Goal: Task Accomplishment & Management: Complete application form

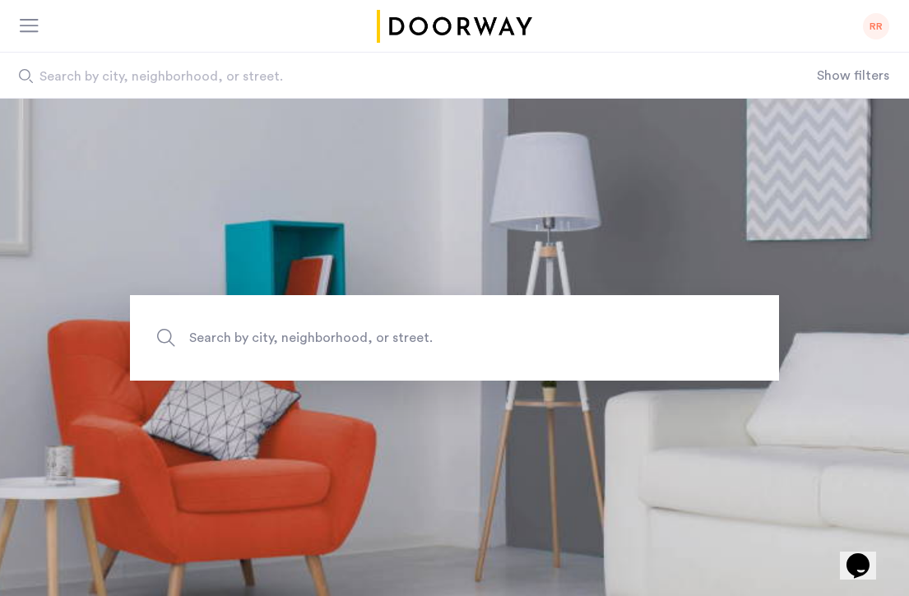
click at [870, 28] on div "RR" at bounding box center [876, 26] width 26 height 26
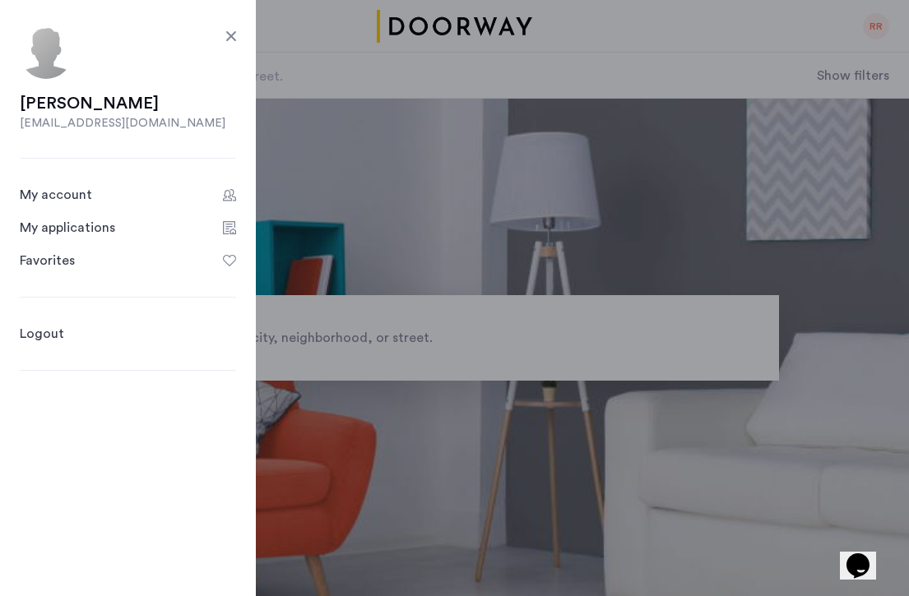
click at [155, 219] on link "My applications" at bounding box center [128, 228] width 216 height 20
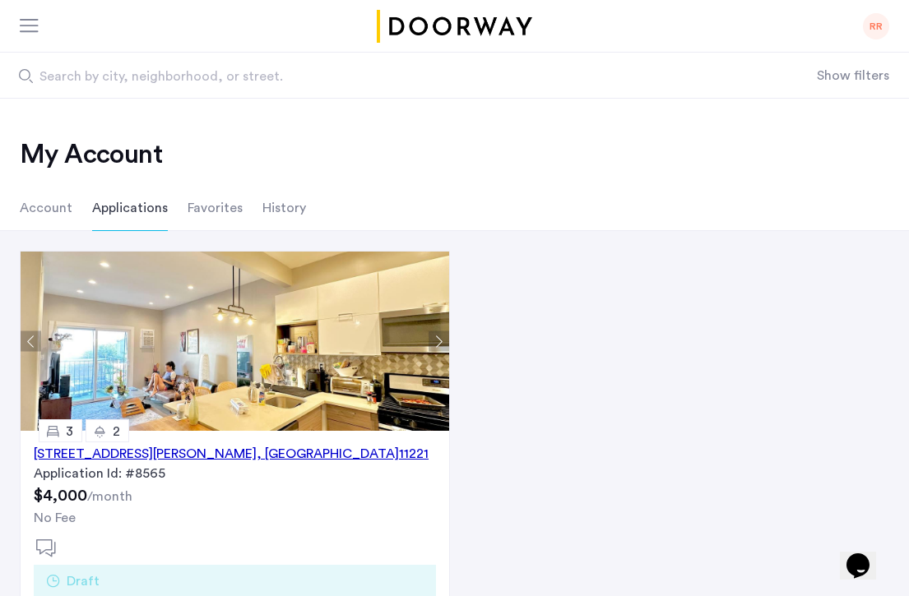
click at [199, 211] on li "Favorites" at bounding box center [215, 208] width 55 height 46
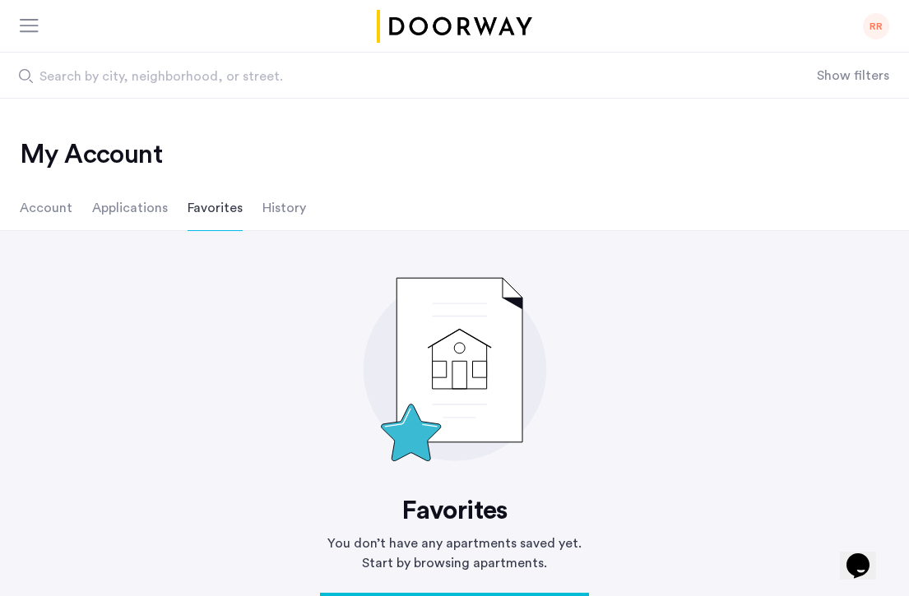
click at [116, 207] on li "Applications" at bounding box center [130, 208] width 76 height 46
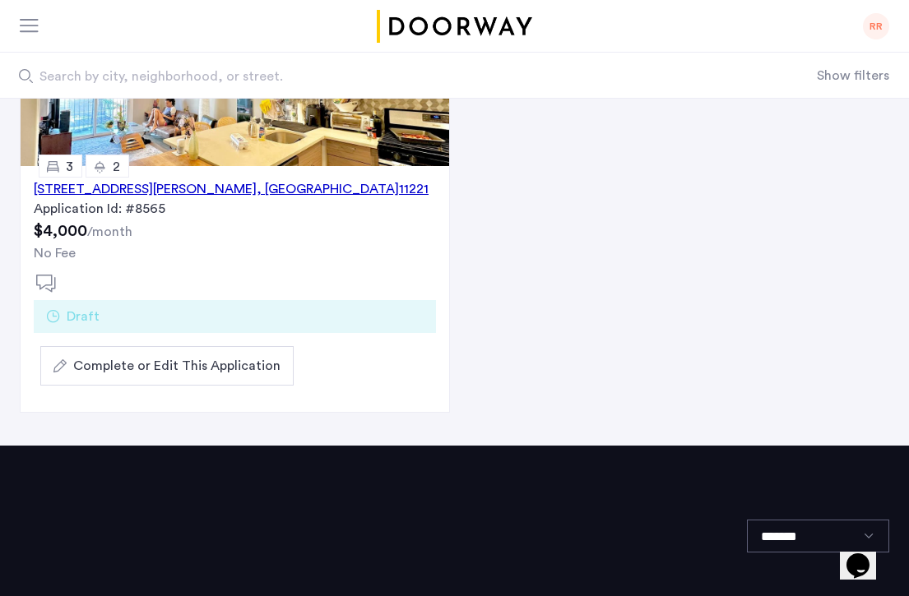
scroll to position [267, 0]
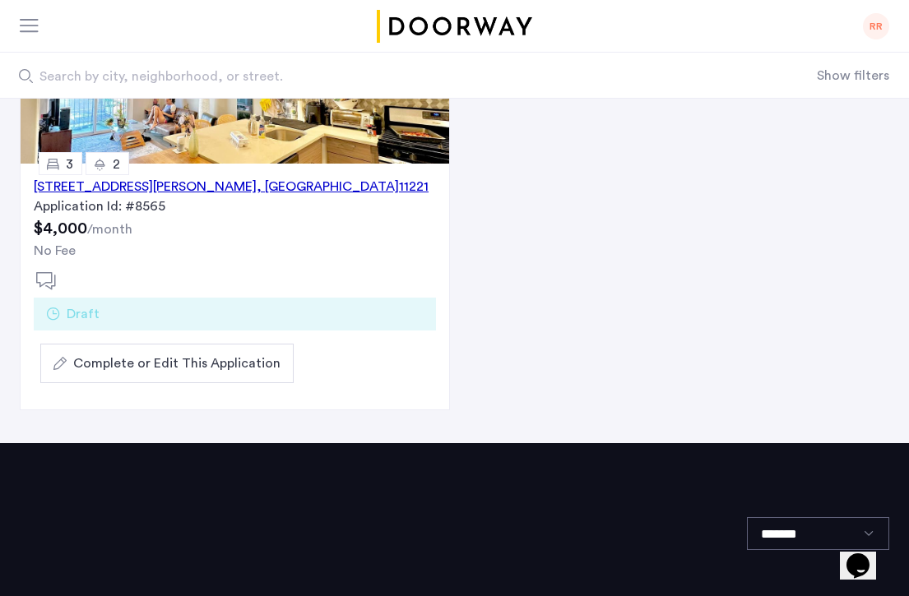
click at [204, 182] on div "591 Hart Street, Unit 3, Brooklyn , NY 11221" at bounding box center [231, 187] width 395 height 20
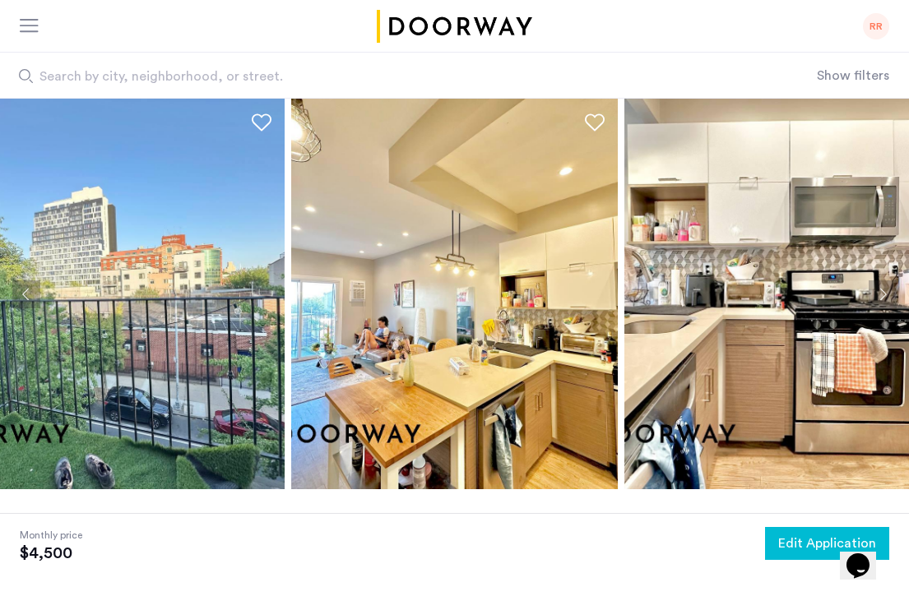
click at [775, 539] on button "Edit Application" at bounding box center [827, 543] width 124 height 33
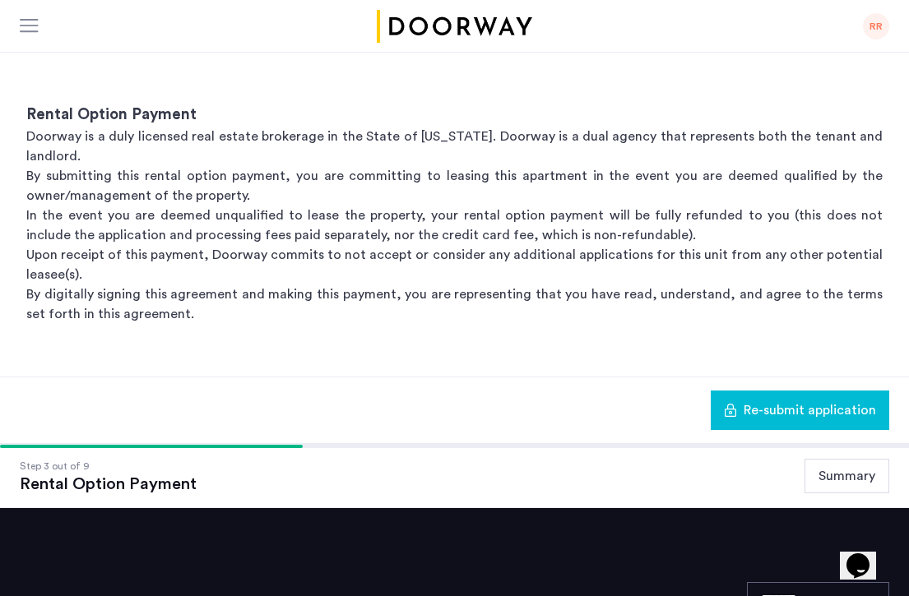
scroll to position [334, 0]
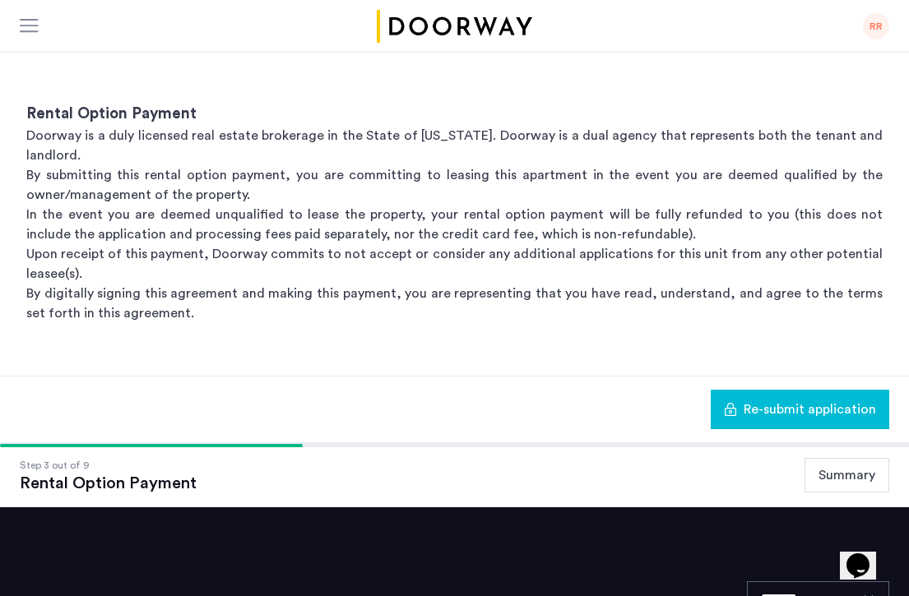
click at [867, 458] on button "Summary" at bounding box center [847, 475] width 85 height 35
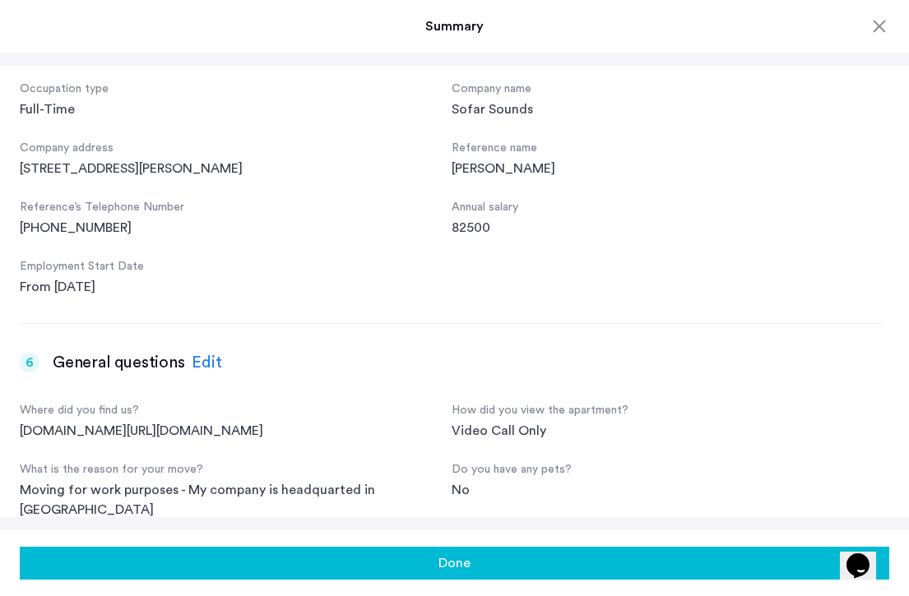
scroll to position [994, 0]
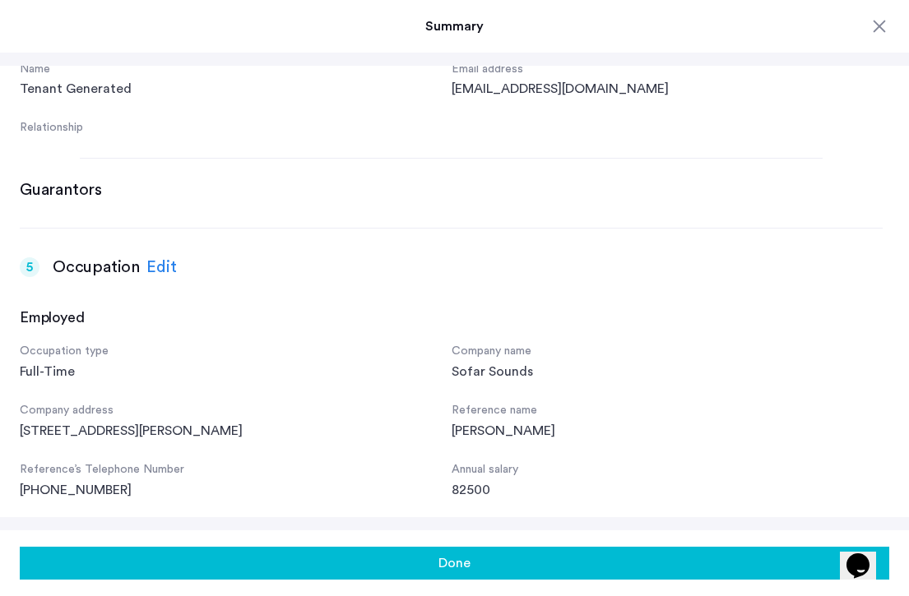
click at [146, 264] on div "Edit" at bounding box center [161, 267] width 30 height 25
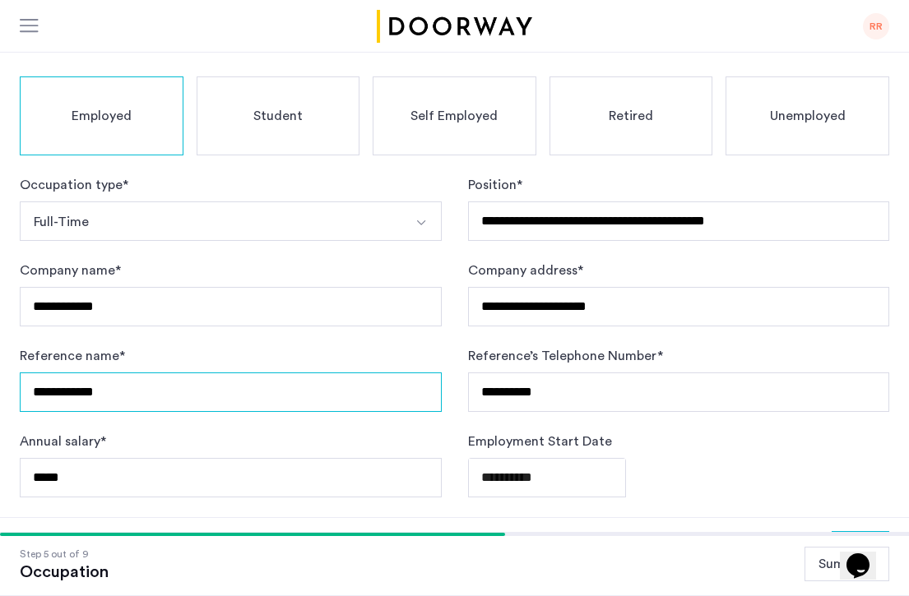
drag, startPoint x: 152, startPoint y: 329, endPoint x: 11, endPoint y: 322, distance: 141.6
click at [11, 322] on div "**********" at bounding box center [454, 262] width 909 height 510
type input "**********"
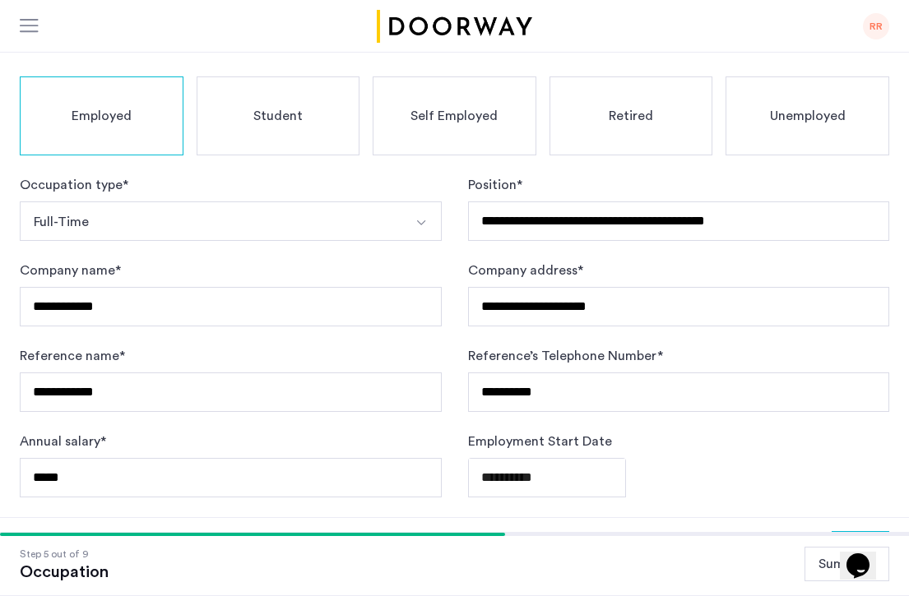
click at [856, 531] on button "Next" at bounding box center [861, 550] width 58 height 39
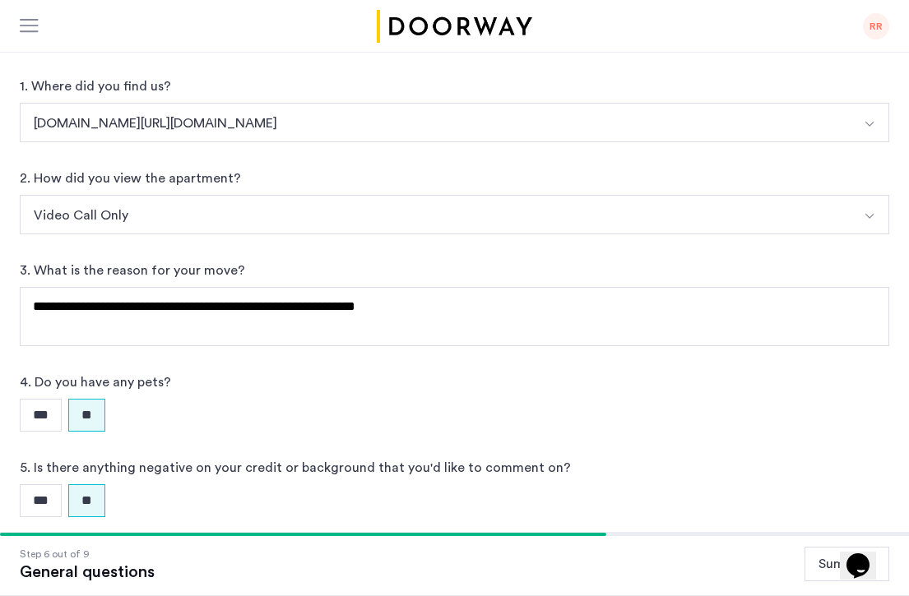
scroll to position [0, 0]
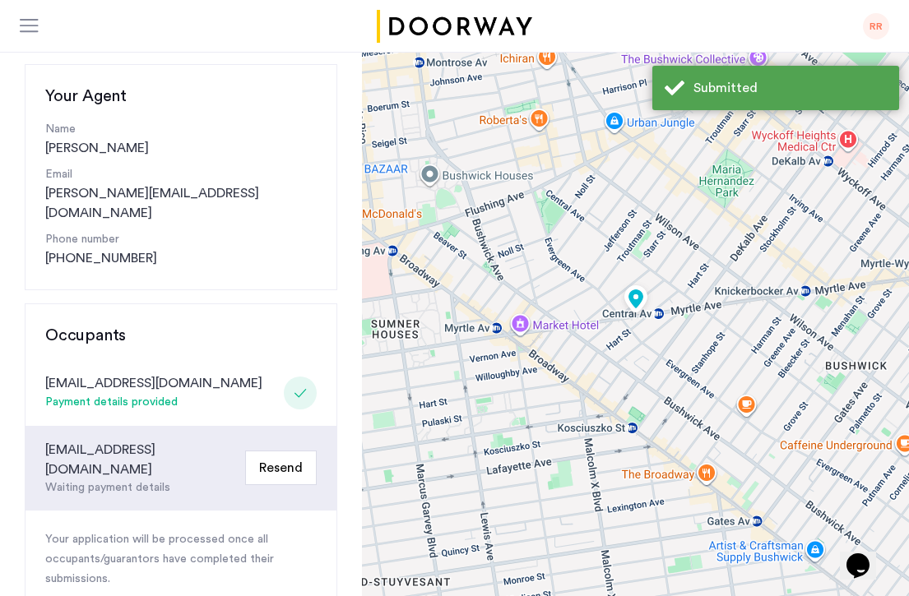
scroll to position [213, 0]
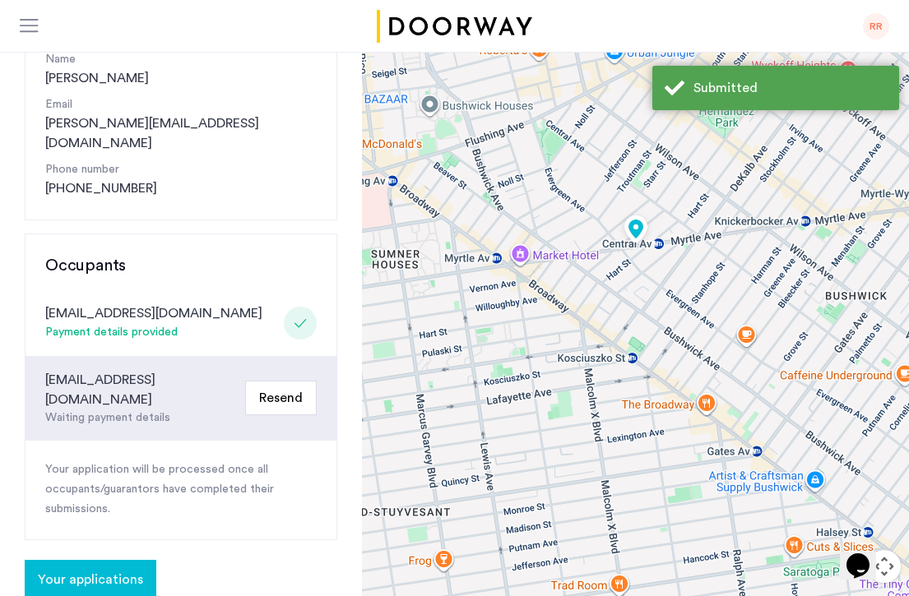
click at [146, 370] on div "paulinabenito92@gmail.com" at bounding box center [141, 389] width 193 height 39
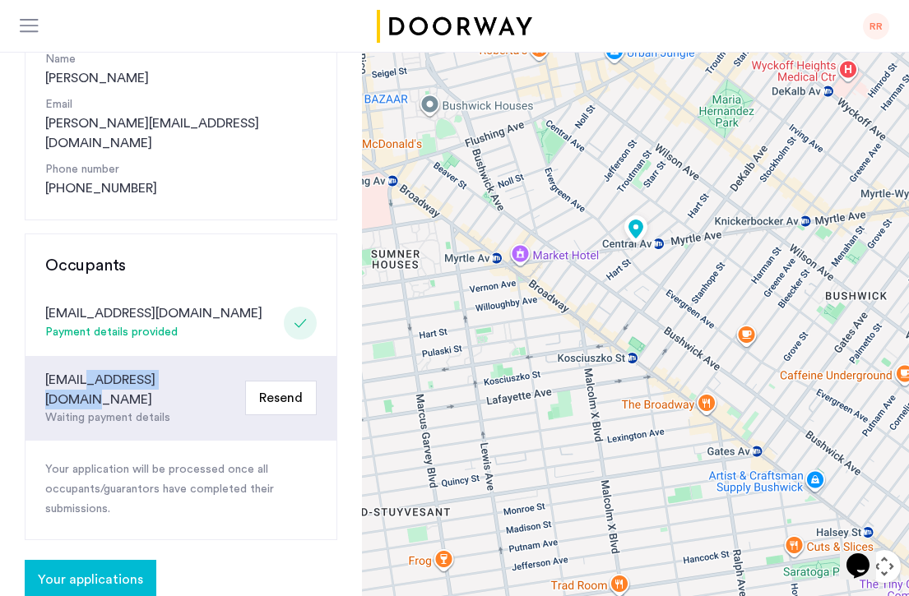
drag, startPoint x: 188, startPoint y: 360, endPoint x: 81, endPoint y: 355, distance: 107.1
click at [81, 370] on div "paulinabenito92@gmail.com" at bounding box center [141, 389] width 193 height 39
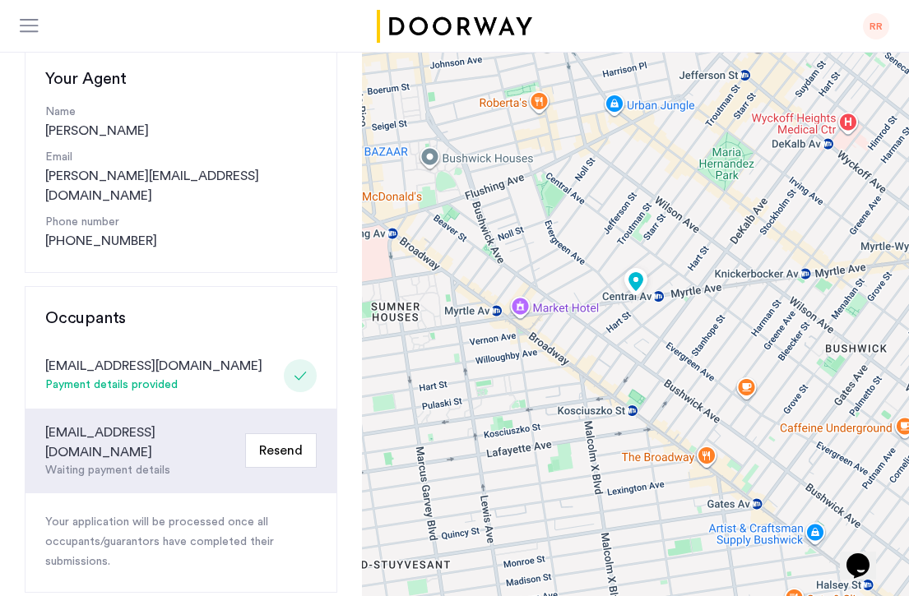
scroll to position [341, 0]
